Goal: Task Accomplishment & Management: Complete application form

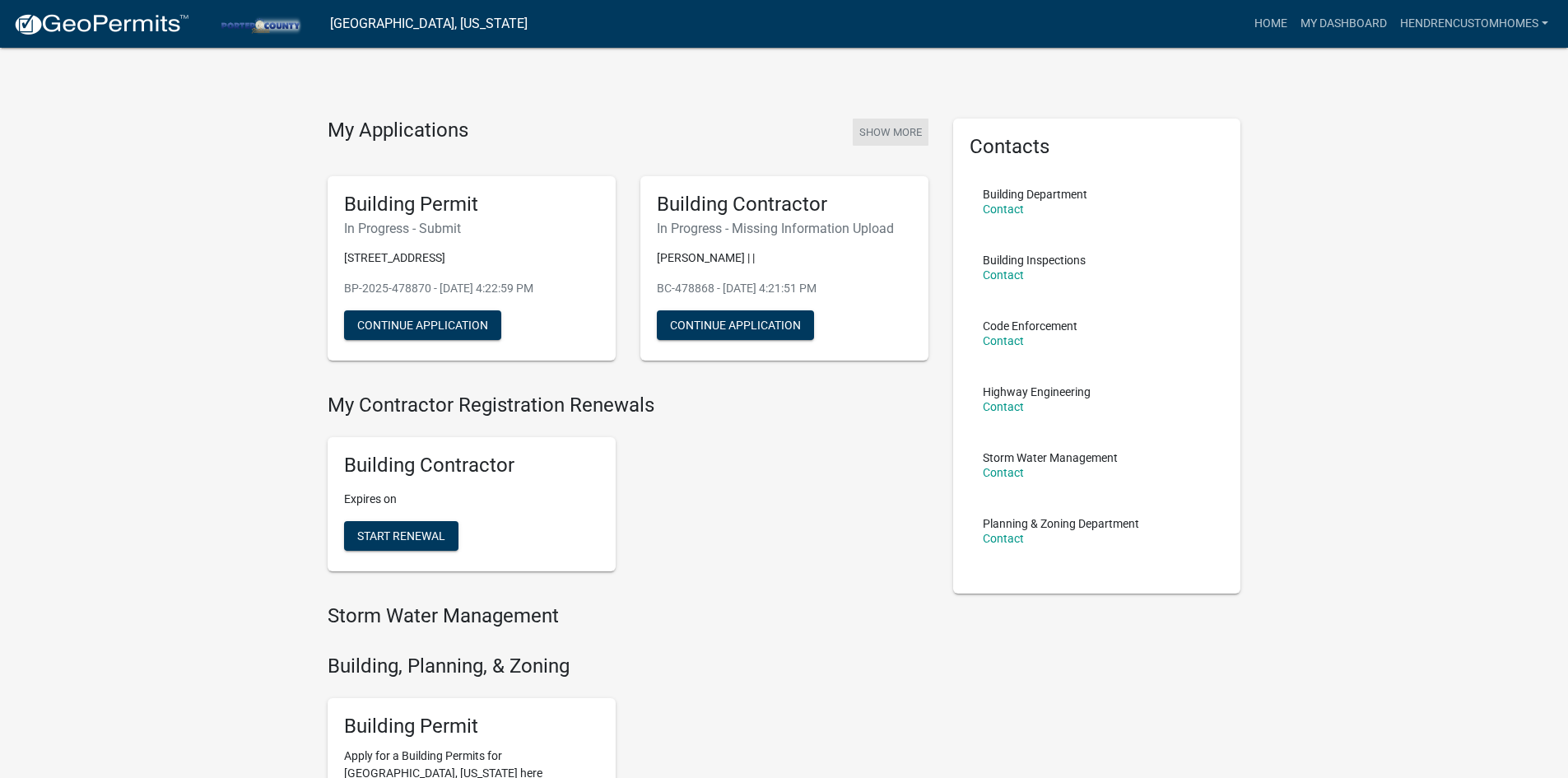
click at [882, 123] on button "Show More" at bounding box center [891, 131] width 76 height 27
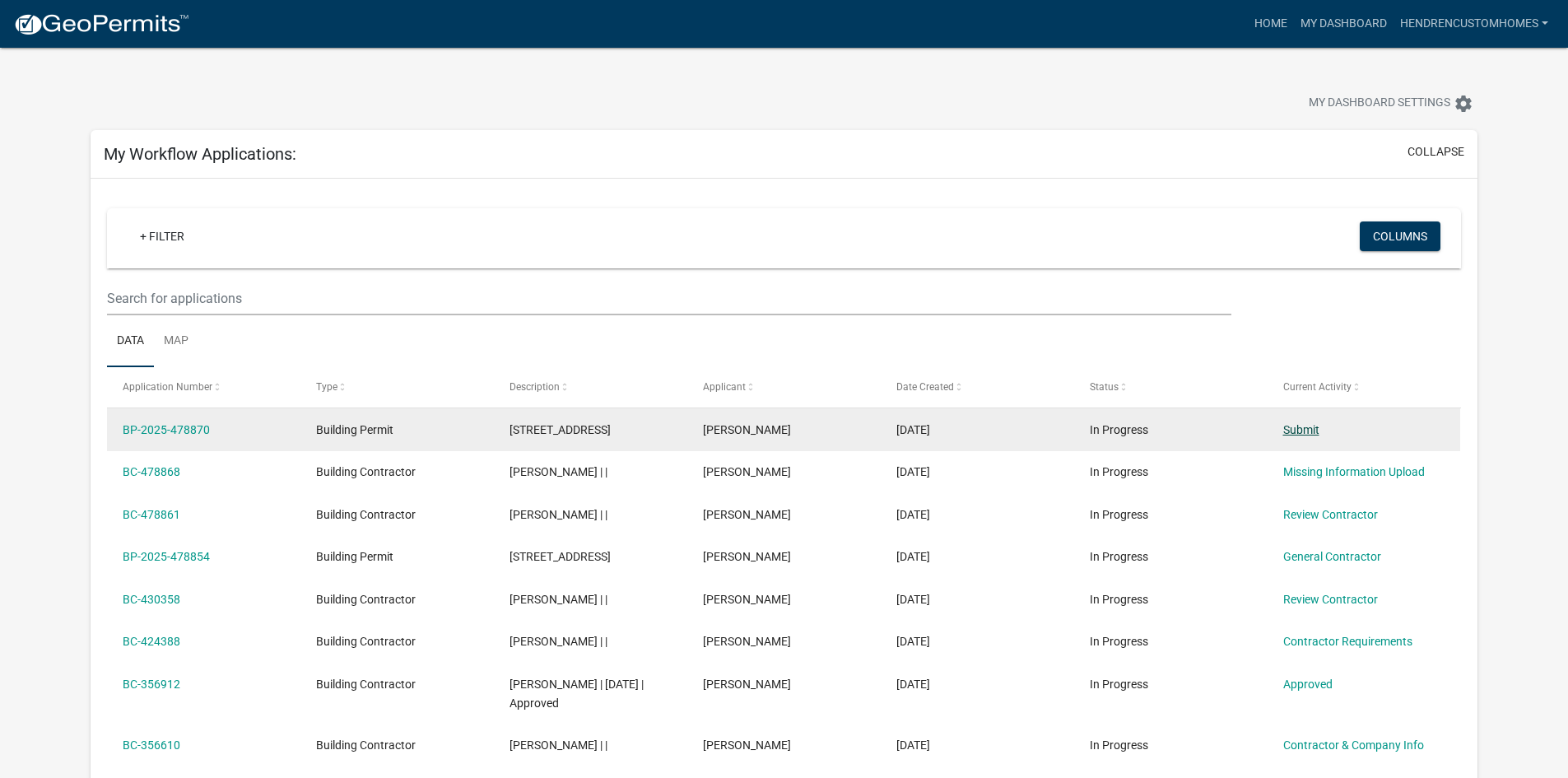
click at [1310, 423] on link "Submit" at bounding box center [1302, 429] width 36 height 13
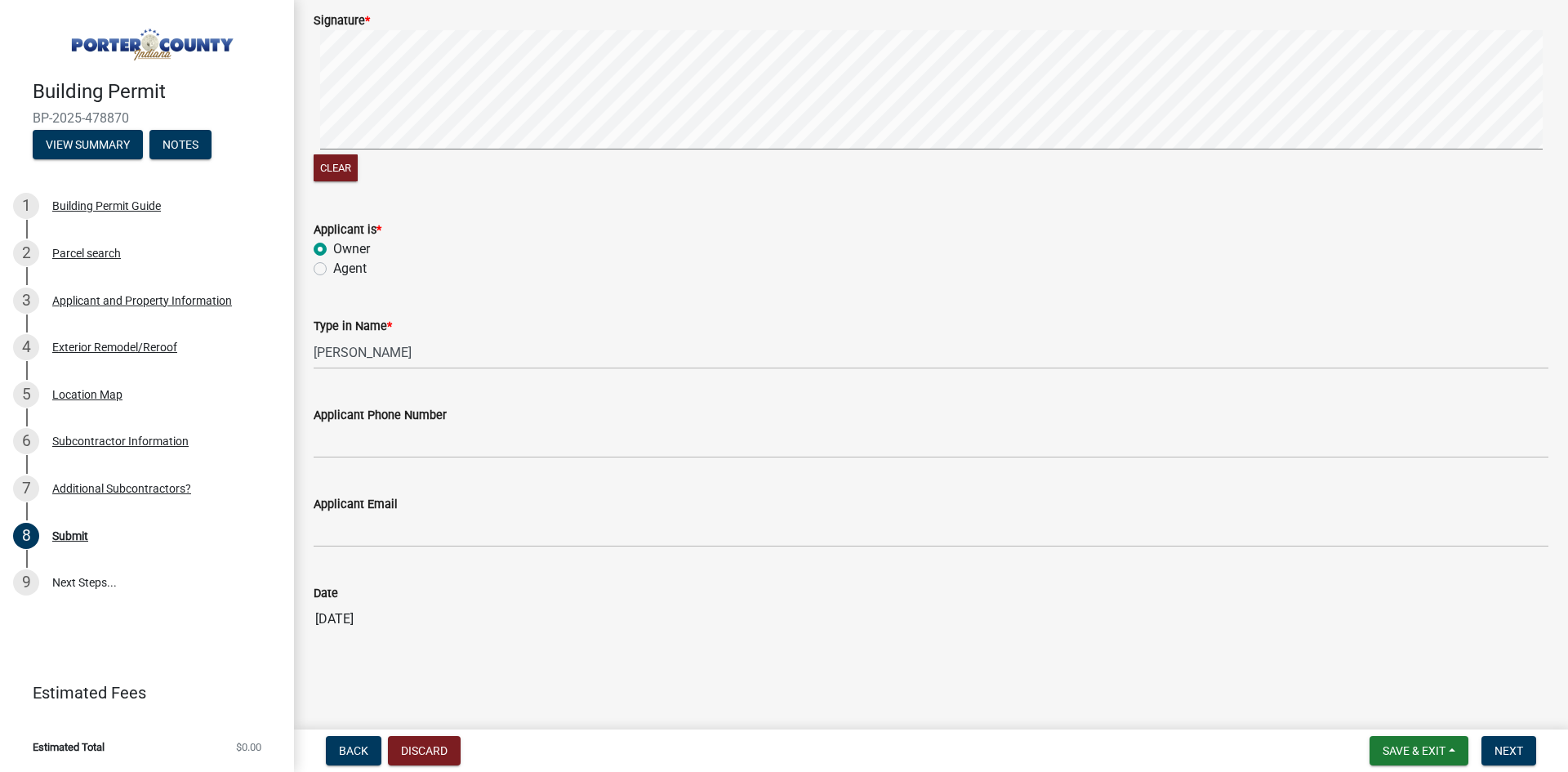
scroll to position [194, 0]
click at [1512, 754] on span "Next" at bounding box center [1509, 751] width 29 height 13
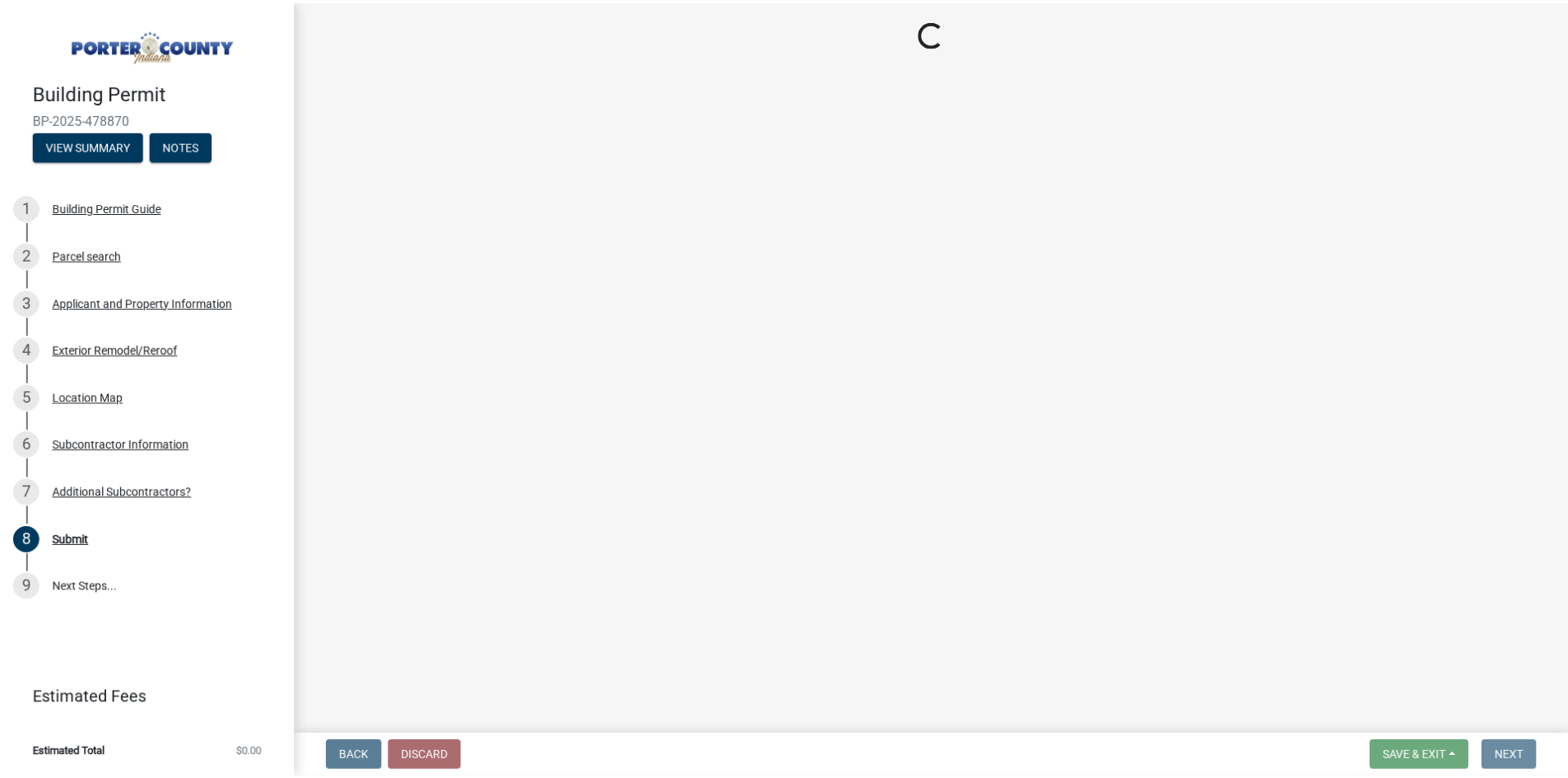
scroll to position [0, 0]
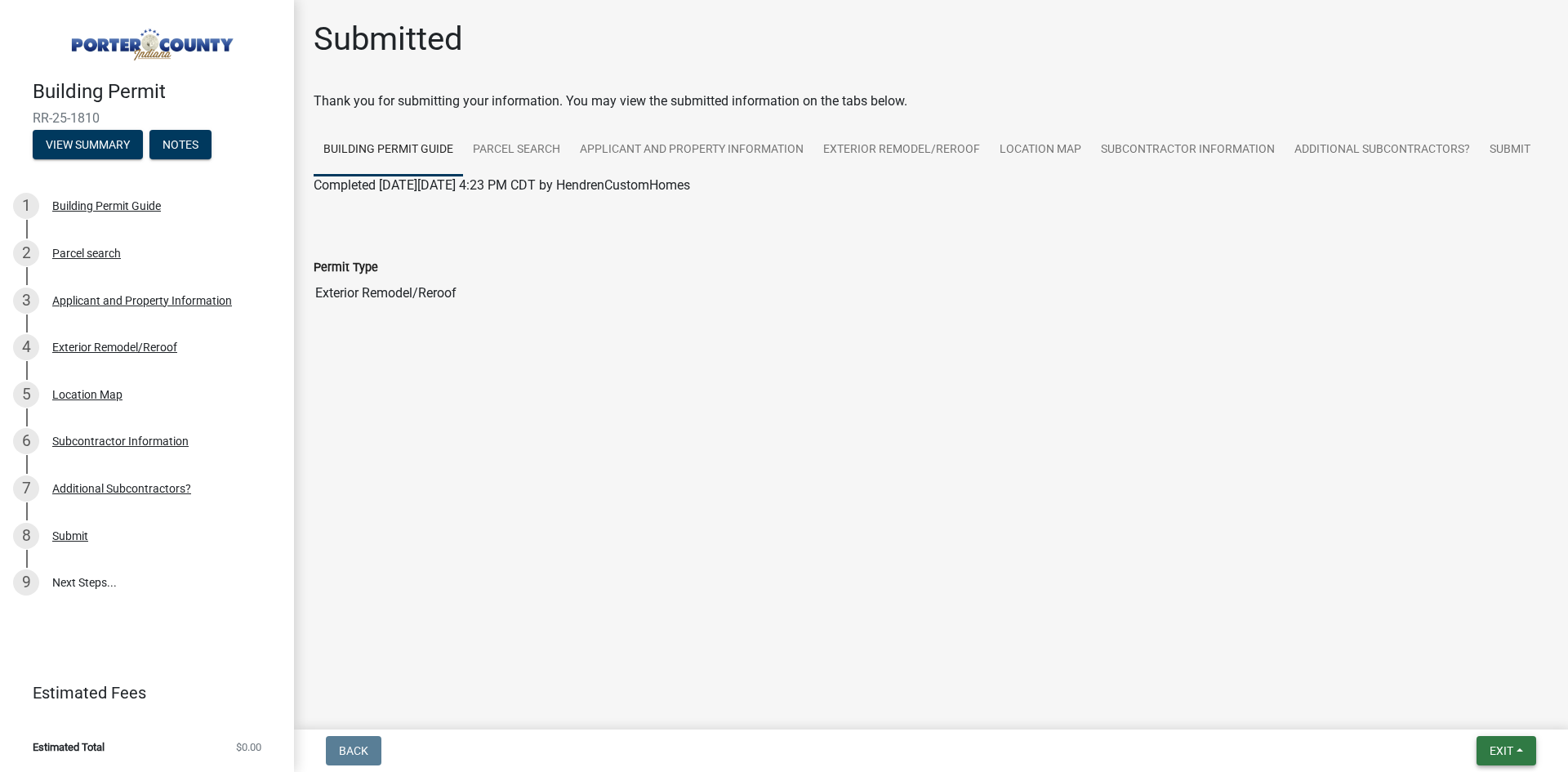
click at [1505, 747] on span "Exit" at bounding box center [1502, 751] width 24 height 13
click at [1474, 711] on button "Save & Exit" at bounding box center [1470, 708] width 130 height 39
